Goal: Navigation & Orientation: Find specific page/section

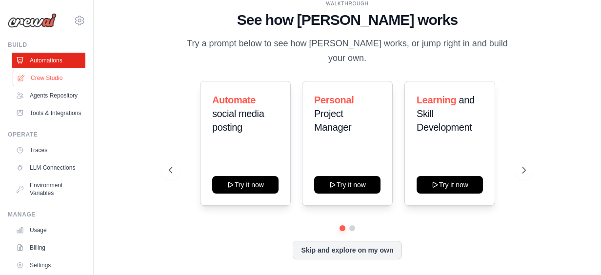
click at [51, 80] on link "Crew Studio" at bounding box center [50, 78] width 74 height 16
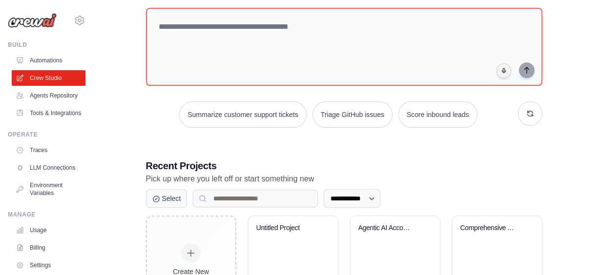
scroll to position [117, 0]
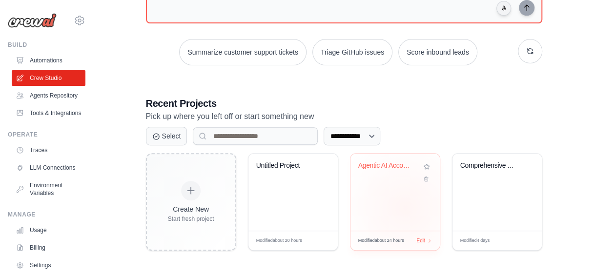
click at [405, 207] on div "Agentic AI Accounts Payable Automat..." at bounding box center [394, 192] width 89 height 77
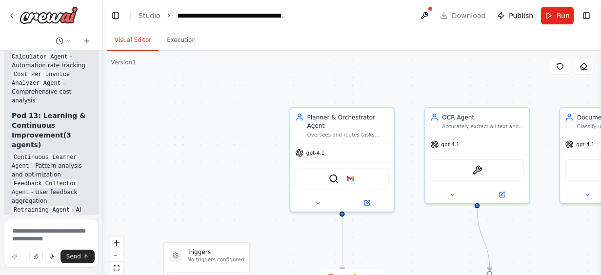
scroll to position [20612, 0]
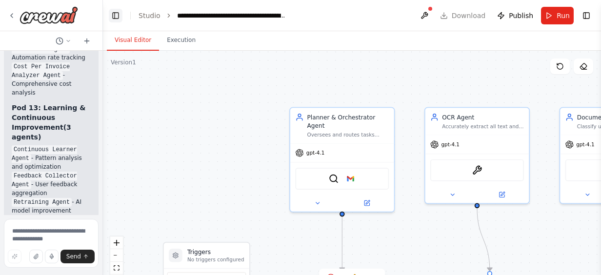
click at [115, 9] on button "Toggle Left Sidebar" at bounding box center [116, 16] width 14 height 14
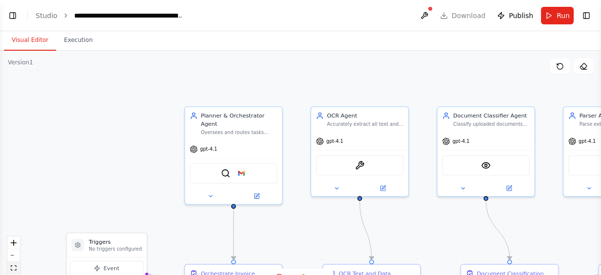
click at [16, 272] on button "fit view" at bounding box center [13, 268] width 13 height 13
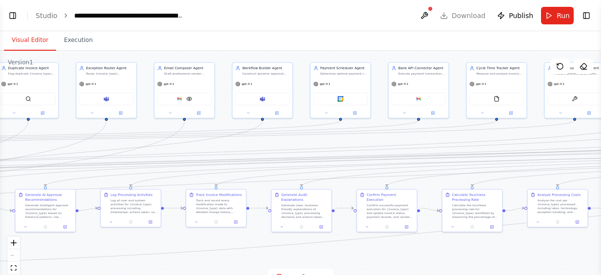
drag, startPoint x: 189, startPoint y: 217, endPoint x: 622, endPoint y: 263, distance: 435.3
click at [601, 263] on html "Hello! I'm the CrewAI assistant. What kind of automation do you want to build? …" at bounding box center [300, 137] width 601 height 275
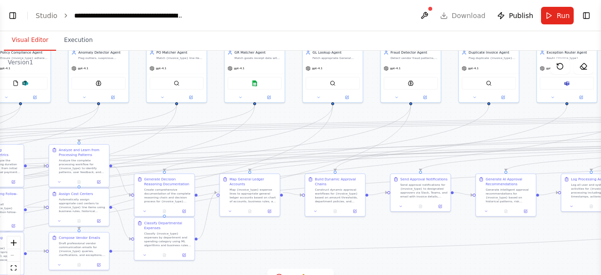
drag, startPoint x: 162, startPoint y: 269, endPoint x: 622, endPoint y: 292, distance: 461.3
click at [601, 275] on html "Hello! I'm the CrewAI assistant. What kind of automation do you want to build? …" at bounding box center [300, 137] width 601 height 275
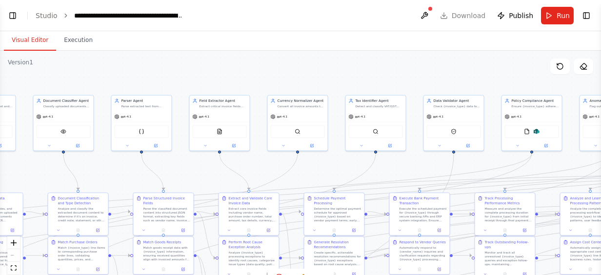
drag, startPoint x: 111, startPoint y: 63, endPoint x: 622, endPoint y: 74, distance: 511.6
click at [601, 74] on html "Hello! I'm the CrewAI assistant. What kind of automation do you want to build? …" at bounding box center [300, 137] width 601 height 275
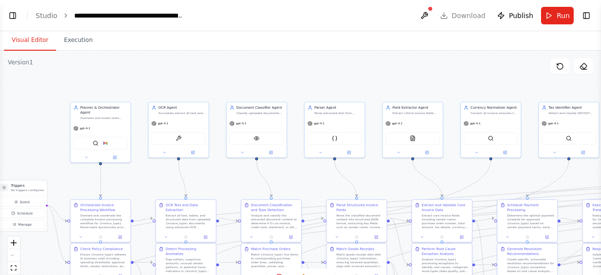
drag, startPoint x: 89, startPoint y: 82, endPoint x: 278, endPoint y: 89, distance: 189.0
click at [278, 89] on div ".deletable-edge-delete-btn { width: 20px; height: 20px; border: 0px solid #ffff…" at bounding box center [300, 173] width 601 height 244
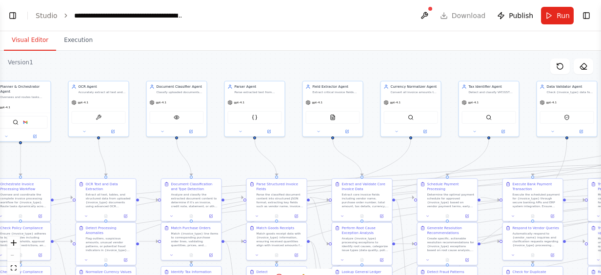
drag, startPoint x: 278, startPoint y: 89, endPoint x: 202, endPoint y: 68, distance: 78.6
click at [202, 68] on div ".deletable-edge-delete-btn { width: 20px; height: 20px; border: 0px solid #ffff…" at bounding box center [300, 173] width 601 height 244
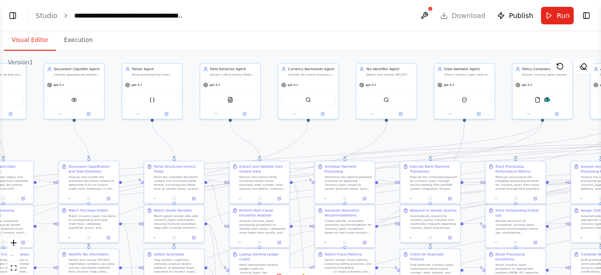
drag, startPoint x: 228, startPoint y: 161, endPoint x: 126, endPoint y: 143, distance: 104.1
click at [126, 143] on div ".deletable-edge-delete-btn { width: 20px; height: 20px; border: 0px solid #ffff…" at bounding box center [300, 173] width 601 height 244
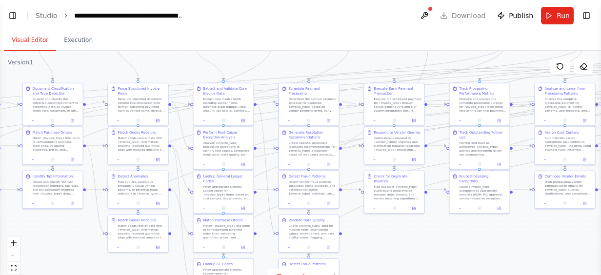
drag, startPoint x: 184, startPoint y: 142, endPoint x: 147, endPoint y: 64, distance: 86.0
click at [147, 64] on div ".deletable-edge-delete-btn { width: 20px; height: 20px; border: 0px solid #ffff…" at bounding box center [300, 173] width 601 height 244
click at [14, 14] on button "Toggle Left Sidebar" at bounding box center [13, 16] width 14 height 14
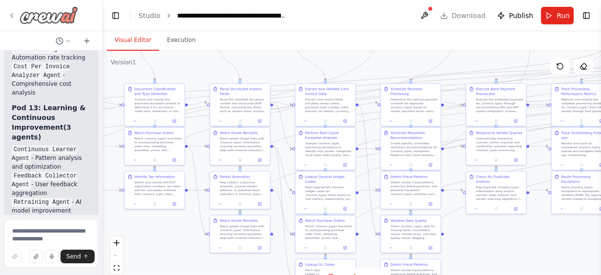
click at [14, 13] on icon at bounding box center [12, 16] width 8 height 8
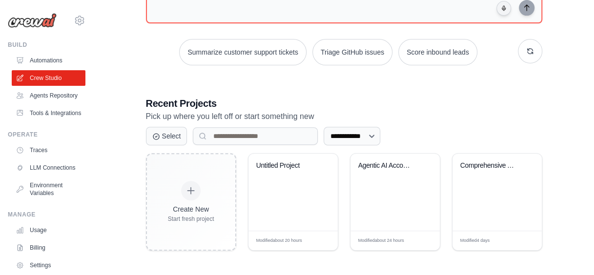
scroll to position [73, 0]
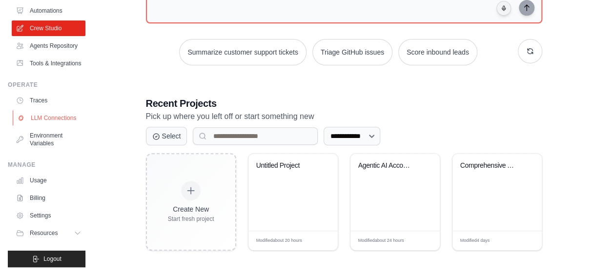
click at [39, 111] on link "LLM Connections" at bounding box center [50, 118] width 74 height 16
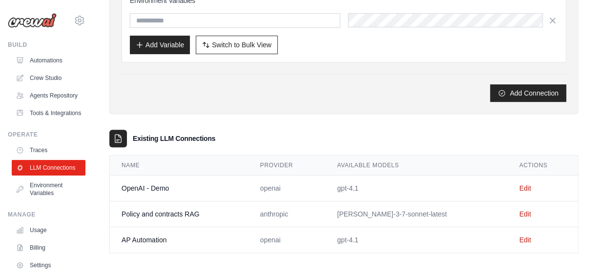
scroll to position [151, 0]
drag, startPoint x: 392, startPoint y: 186, endPoint x: 353, endPoint y: 179, distance: 40.3
click at [353, 179] on td "gpt-4.1" at bounding box center [417, 188] width 182 height 26
click at [204, 231] on td "AP Automation" at bounding box center [179, 240] width 139 height 26
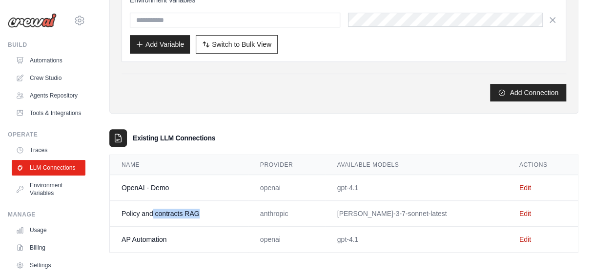
drag, startPoint x: 202, startPoint y: 210, endPoint x: 150, endPoint y: 211, distance: 51.7
click at [150, 211] on td "Policy and contracts RAG" at bounding box center [179, 214] width 139 height 26
drag, startPoint x: 150, startPoint y: 211, endPoint x: 226, endPoint y: 206, distance: 76.3
click at [226, 206] on td "Policy and contracts RAG" at bounding box center [179, 214] width 139 height 26
click at [303, 210] on td "anthropic" at bounding box center [286, 214] width 77 height 26
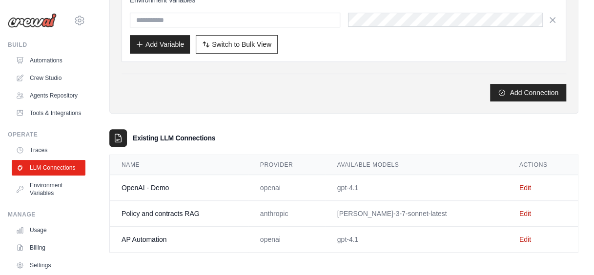
scroll to position [114, 0]
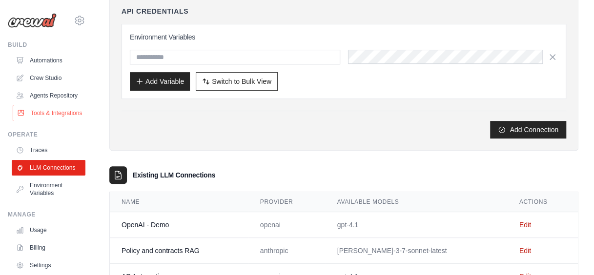
click at [44, 121] on link "Tools & Integrations" at bounding box center [50, 113] width 74 height 16
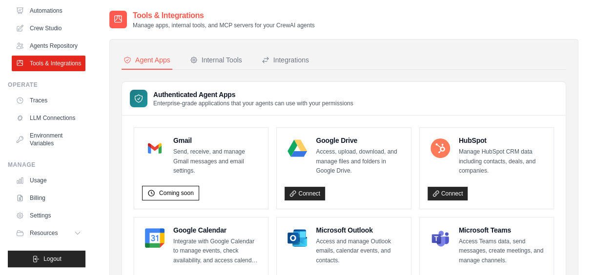
scroll to position [73, 0]
click at [43, 211] on link "Settings" at bounding box center [50, 216] width 74 height 16
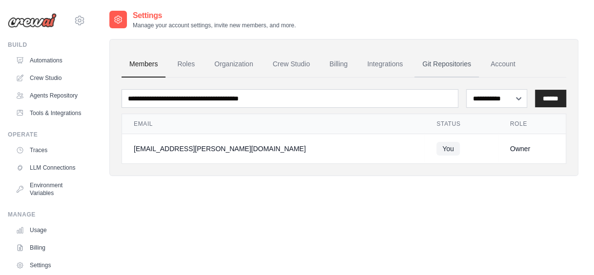
click at [469, 59] on link "Git Repositories" at bounding box center [446, 64] width 64 height 26
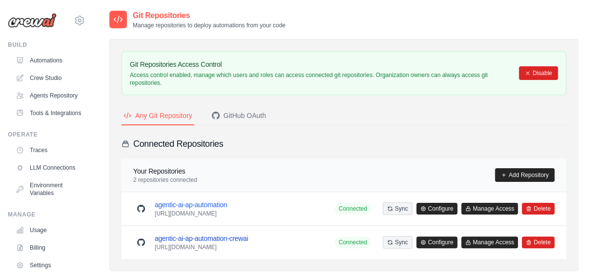
click at [223, 238] on link "agentic-ai-ap-automation-crewai" at bounding box center [201, 239] width 93 height 8
